Goal: Check status: Check status

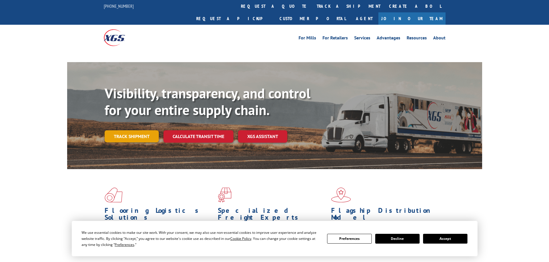
click at [146, 123] on div "Visibility, transparency, and control for your entire supply chain. Track shipm…" at bounding box center [293, 125] width 377 height 80
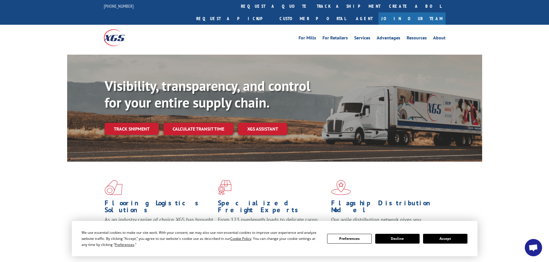
click at [452, 238] on button "Accept" at bounding box center [445, 239] width 44 height 10
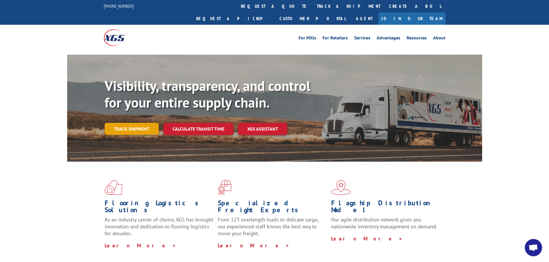
click at [140, 123] on link "Track shipment" at bounding box center [132, 129] width 54 height 12
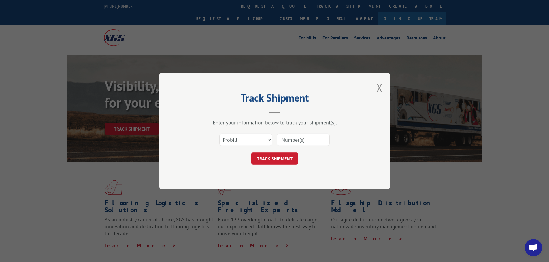
click at [312, 140] on input at bounding box center [303, 140] width 53 height 12
type input "16331754"
click at [278, 159] on button "TRACK SHIPMENT" at bounding box center [274, 159] width 47 height 12
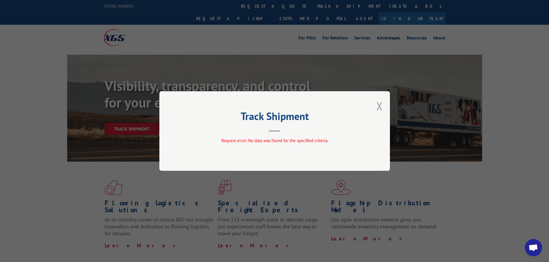
click at [379, 106] on button "Close modal" at bounding box center [379, 106] width 6 height 15
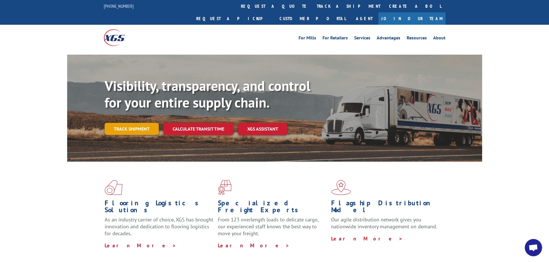
click at [126, 123] on link "Track shipment" at bounding box center [132, 129] width 54 height 12
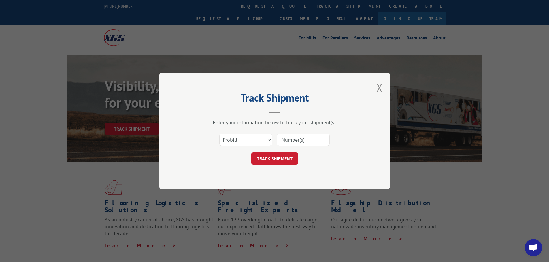
paste input "16331754"
type input "16331754"
click at [270, 160] on button "TRACK SHIPMENT" at bounding box center [274, 159] width 47 height 12
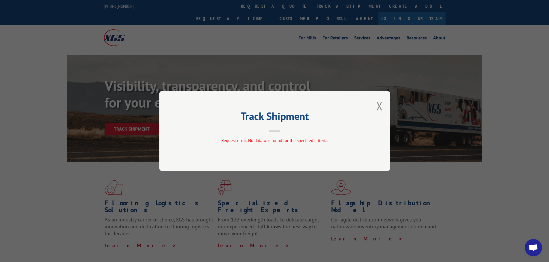
click at [269, 158] on div "Track Shipment Request error: No data was found for the specified criteria." at bounding box center [274, 131] width 230 height 80
click at [378, 107] on button "Close modal" at bounding box center [379, 106] width 6 height 15
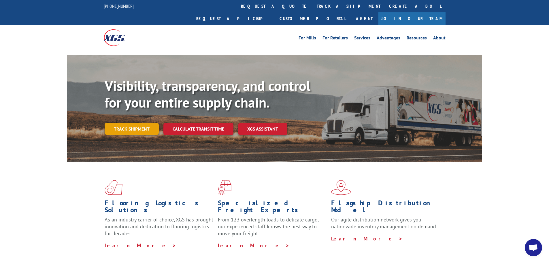
click at [143, 123] on link "Track shipment" at bounding box center [132, 129] width 54 height 12
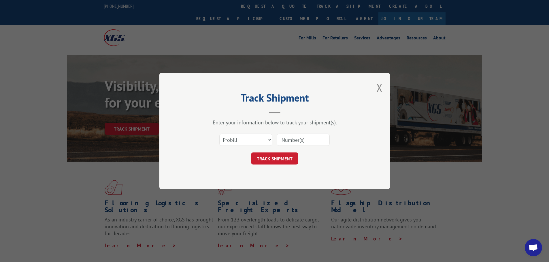
paste input "16331754"
type input "16331754"
click at [292, 157] on button "TRACK SHIPMENT" at bounding box center [274, 159] width 47 height 12
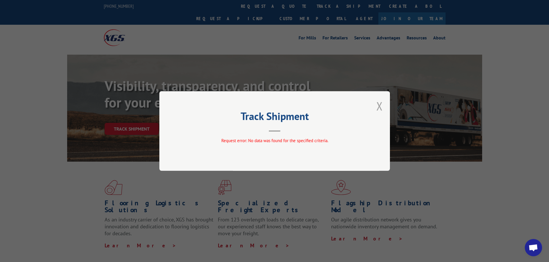
click at [380, 106] on button "Close modal" at bounding box center [379, 106] width 6 height 15
